Goal: Navigation & Orientation: Find specific page/section

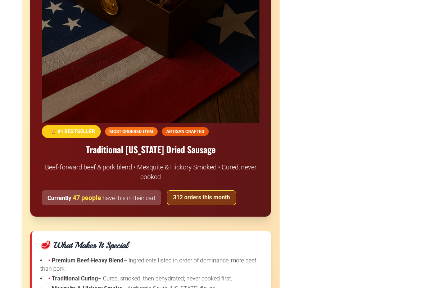
scroll to position [701, 0]
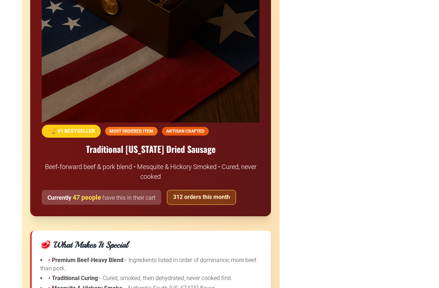
click at [149, 134] on span "MOST ORDERED ITEM" at bounding box center [131, 131] width 53 height 9
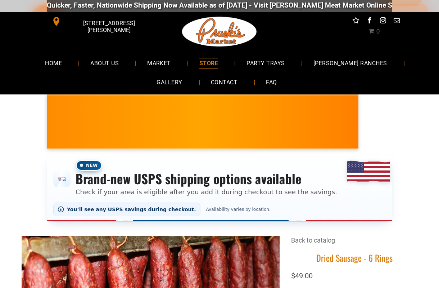
scroll to position [0, 0]
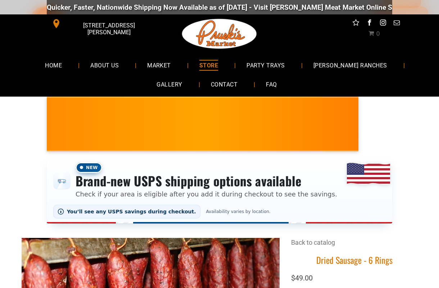
click at [151, 64] on span "MARKET" at bounding box center [159, 65] width 24 height 10
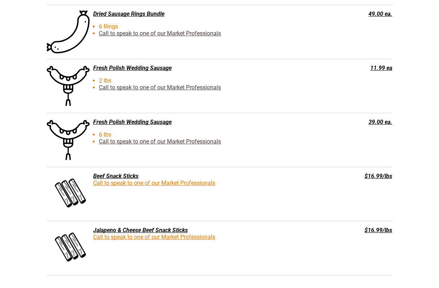
scroll to position [1292, 0]
click at [123, 177] on div "Beef Snack Sticks" at bounding box center [183, 175] width 273 height 7
click at [77, 206] on span at bounding box center [68, 193] width 43 height 43
click at [379, 183] on div "Beef Snack Sticks Call to speak to one of our Market Professionals $16.99/lbs" at bounding box center [220, 194] width 346 height 54
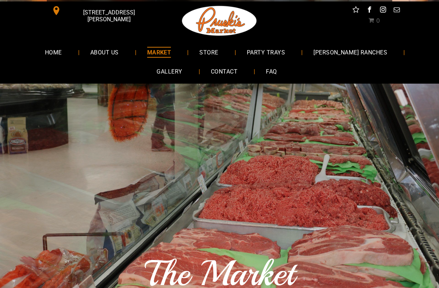
scroll to position [0, 0]
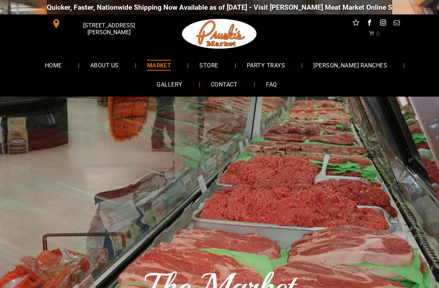
click at [269, 67] on span "PARTY TRAYS" at bounding box center [266, 65] width 38 height 10
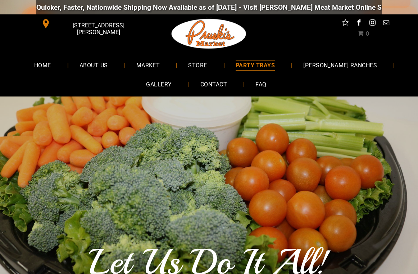
click at [51, 65] on span "HOME" at bounding box center [42, 65] width 17 height 10
